Goal: Task Accomplishment & Management: Use online tool/utility

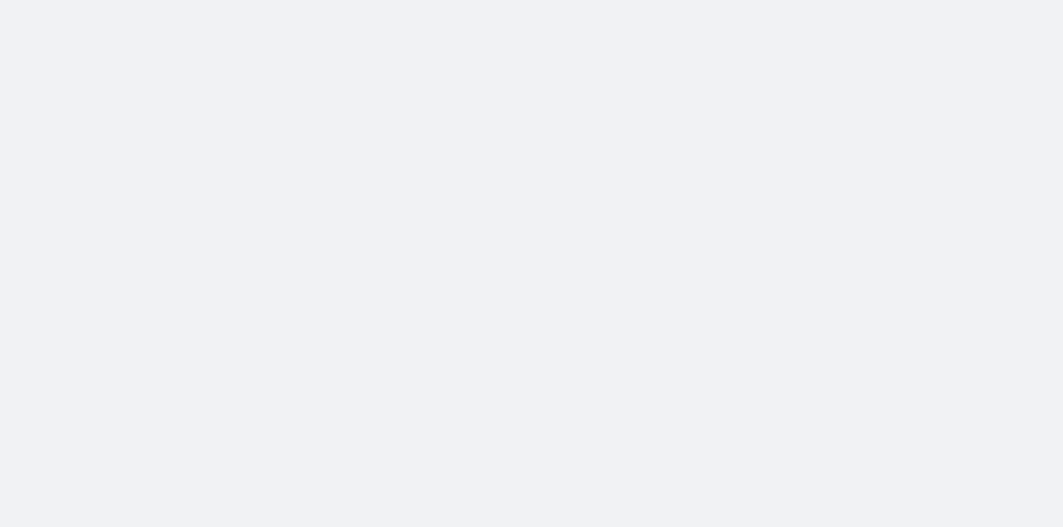
click at [0, 0] on div at bounding box center [531, 0] width 1063 height 0
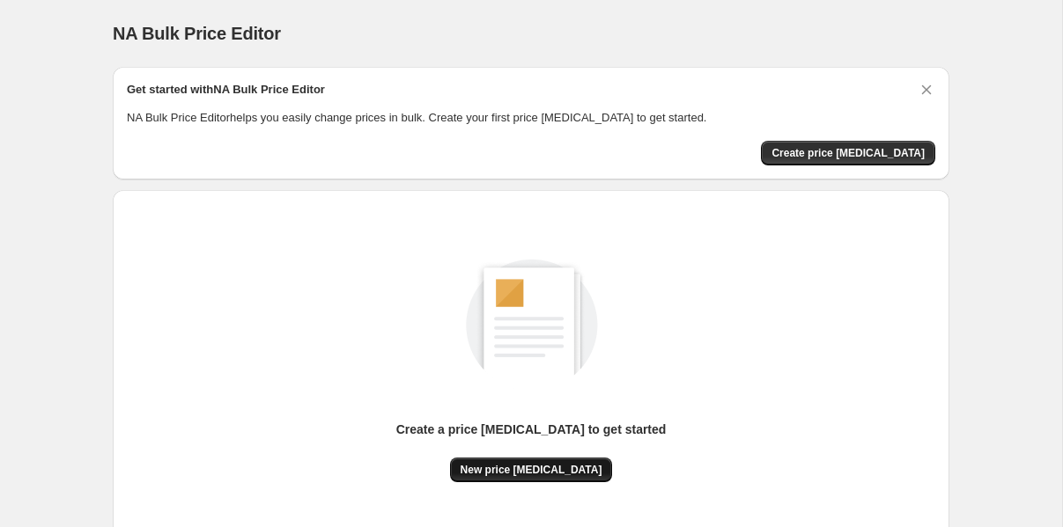
click at [569, 476] on button "New price [MEDICAL_DATA]" at bounding box center [531, 470] width 163 height 25
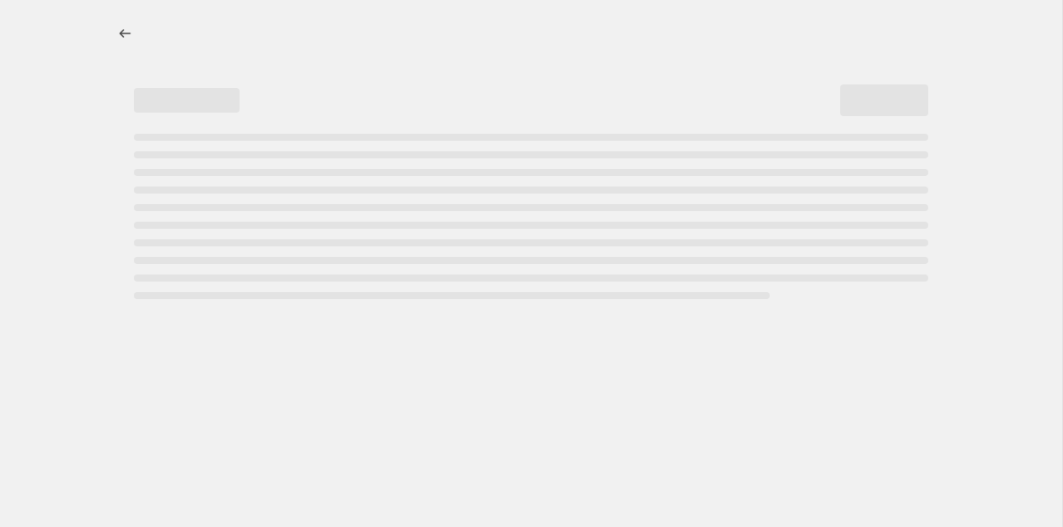
select select "percentage"
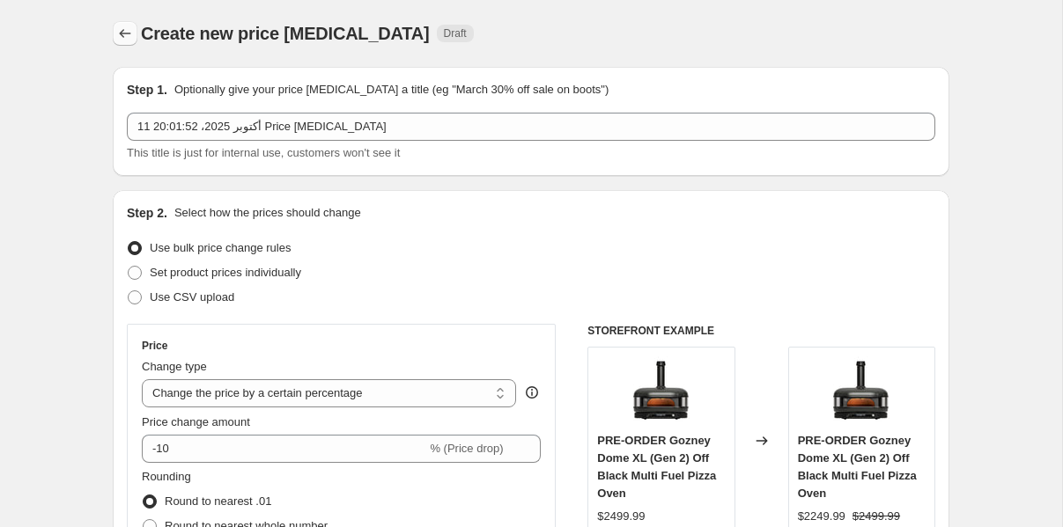
click at [114, 29] on button "Price change jobs" at bounding box center [125, 33] width 25 height 25
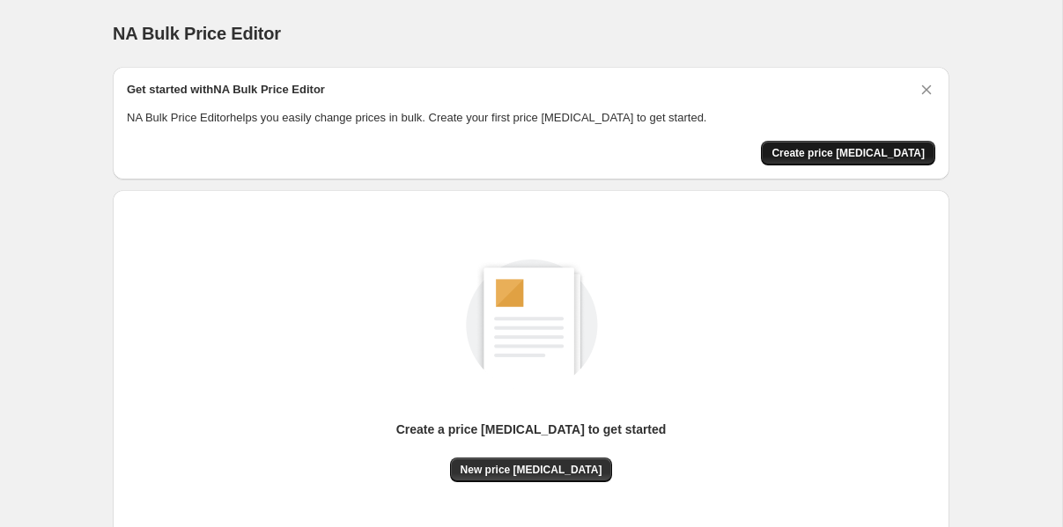
click at [913, 155] on span "Create price [MEDICAL_DATA]" at bounding box center [847, 153] width 153 height 14
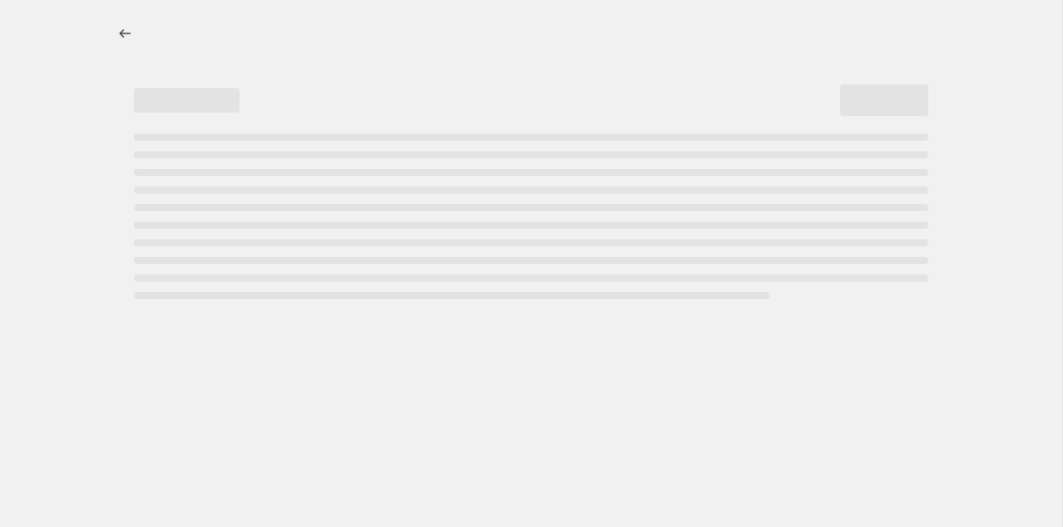
select select "percentage"
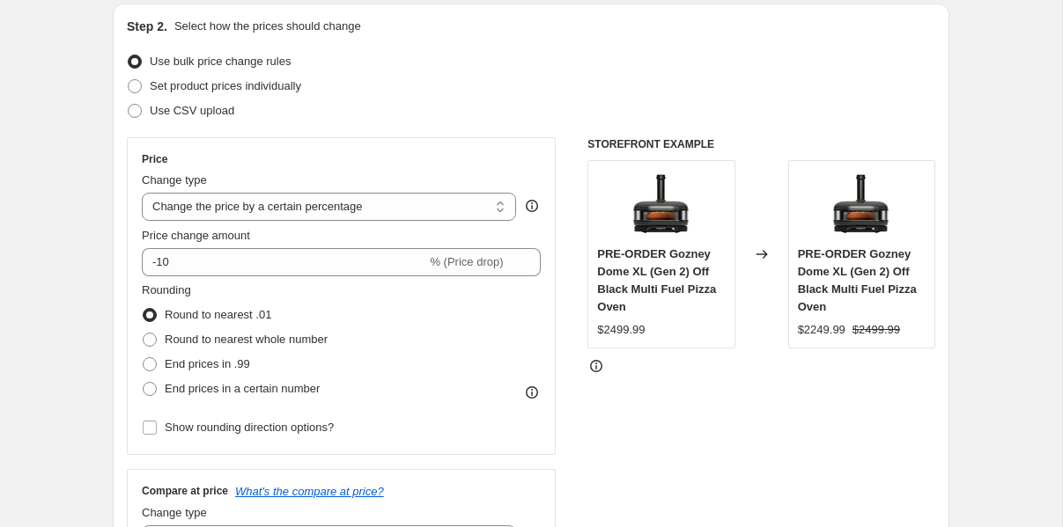
scroll to position [188, 0]
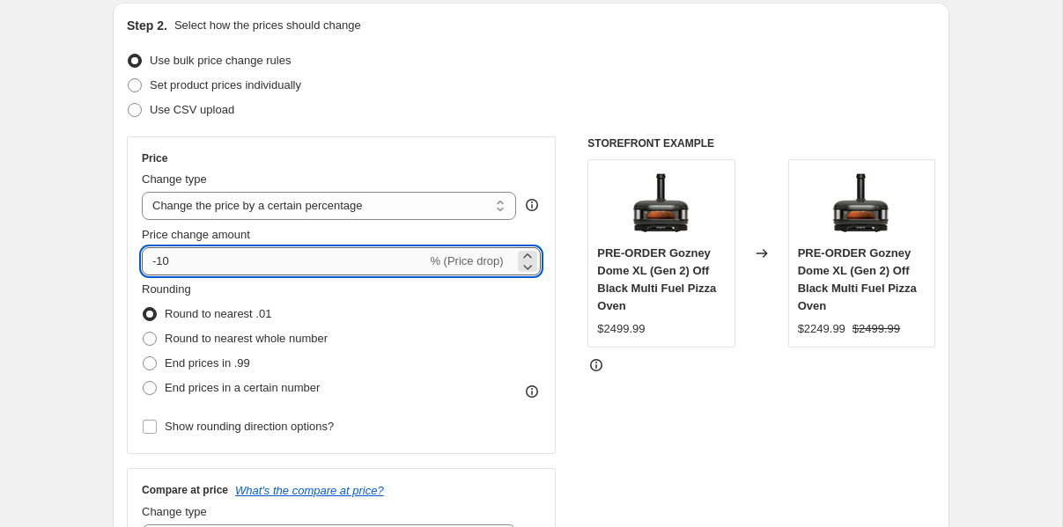
click at [164, 262] on input "-10" at bounding box center [284, 261] width 284 height 28
click at [166, 259] on input "-10" at bounding box center [284, 261] width 284 height 28
type input "-30"
click at [533, 322] on div "Rounding Round to nearest .01 Round to nearest whole number End prices in .99 E…" at bounding box center [341, 341] width 399 height 120
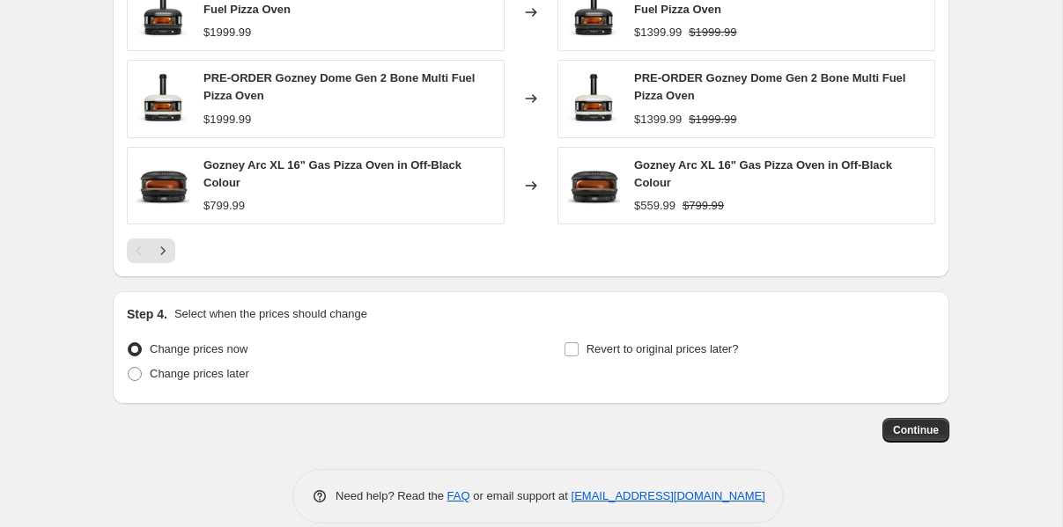
scroll to position [1261, 0]
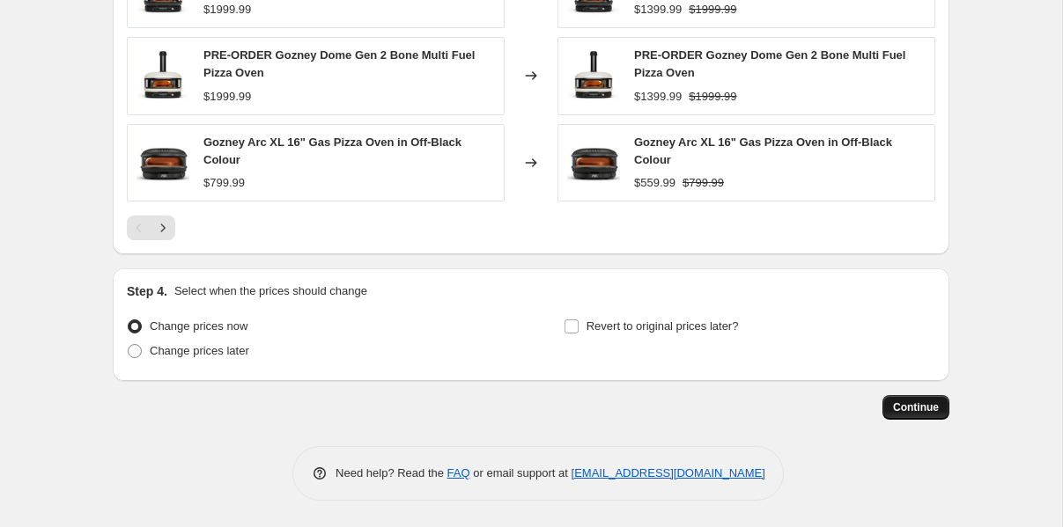
click at [914, 409] on span "Continue" at bounding box center [916, 408] width 46 height 14
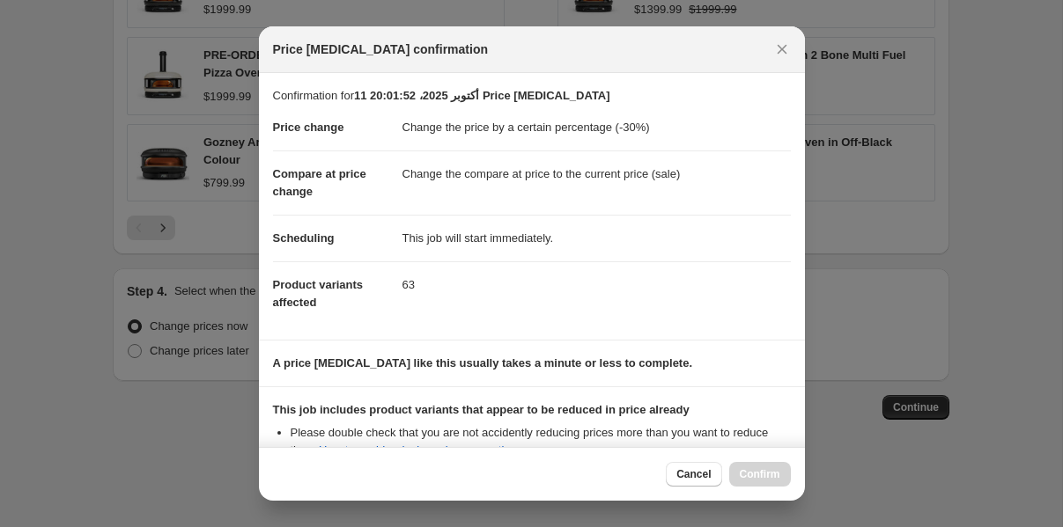
scroll to position [214, 0]
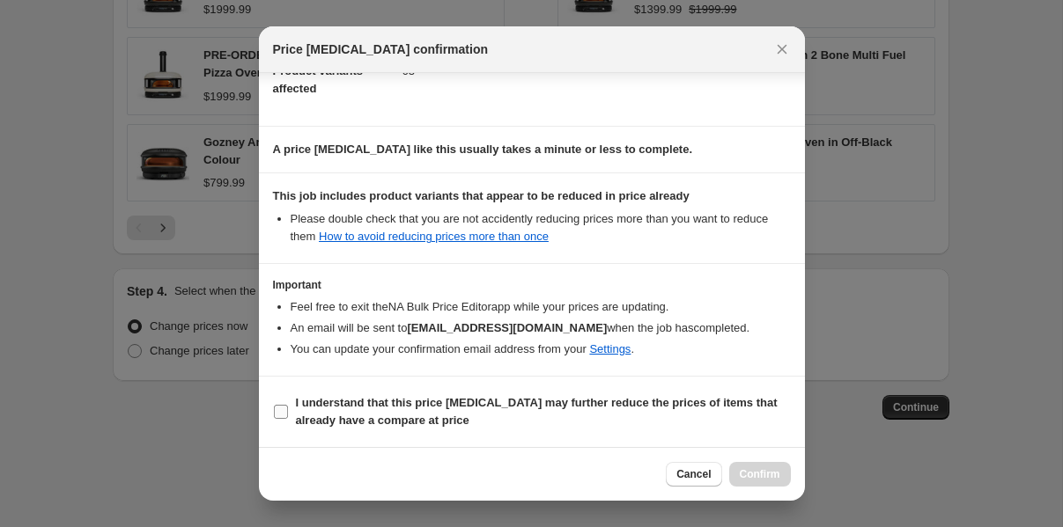
click at [282, 409] on input "I understand that this price [MEDICAL_DATA] may further reduce the prices of it…" at bounding box center [281, 412] width 14 height 14
checkbox input "true"
click at [740, 479] on span "Confirm" at bounding box center [760, 475] width 41 height 14
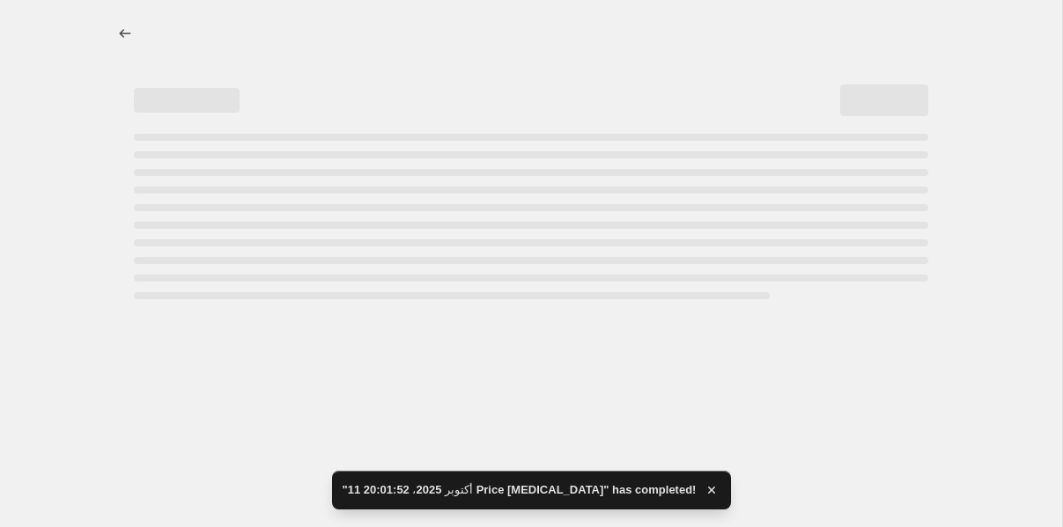
select select "percentage"
